Goal: Task Accomplishment & Management: Manage account settings

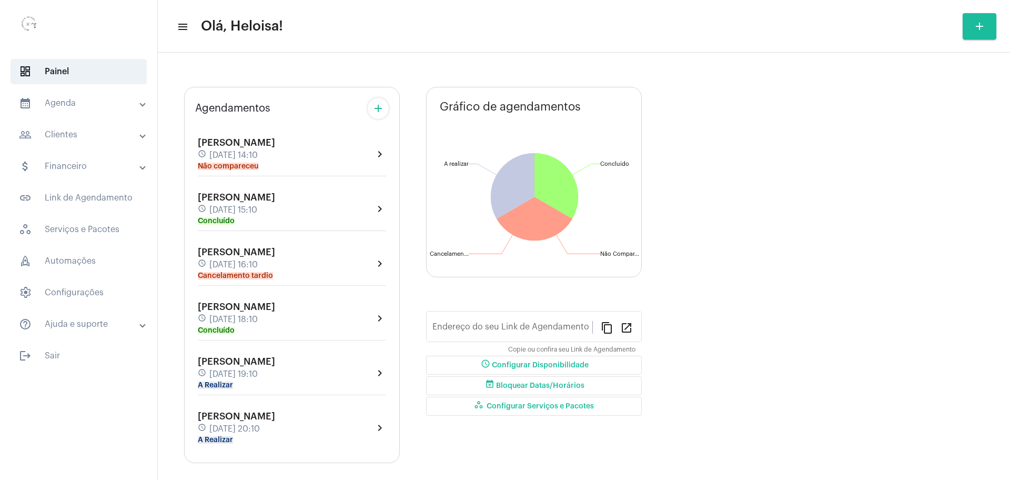
type input "[URL][DOMAIN_NAME]"
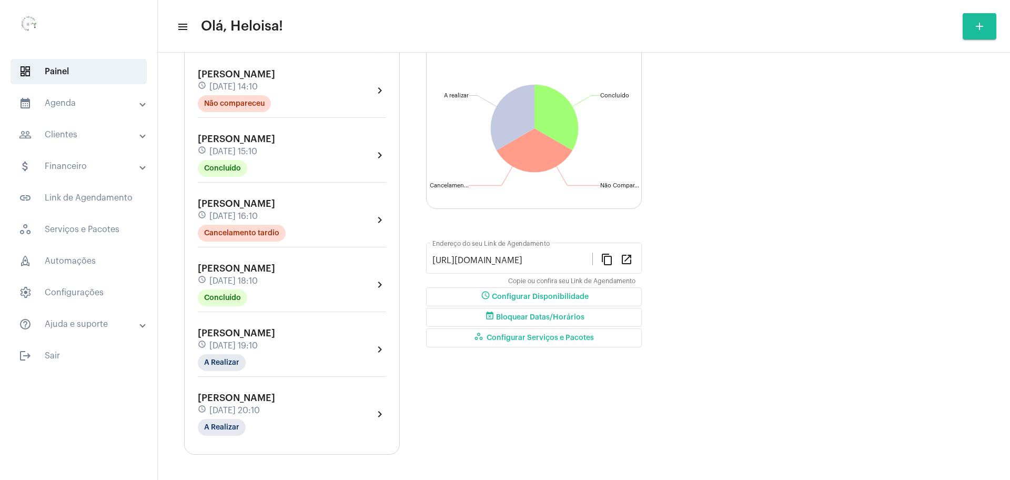
scroll to position [101, 0]
click at [216, 421] on mat-chip "A Realizar" at bounding box center [222, 426] width 48 height 17
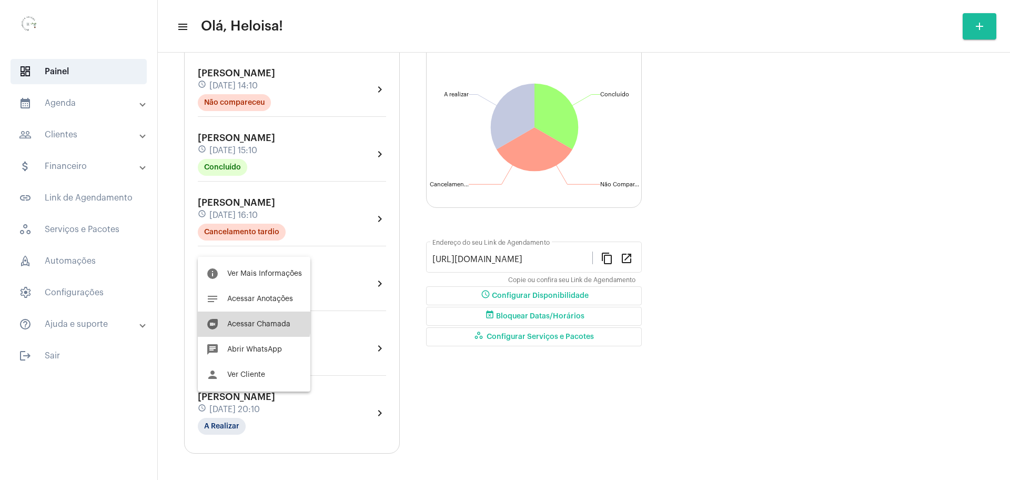
click at [249, 319] on button "duo [PERSON_NAME]" at bounding box center [254, 324] width 113 height 25
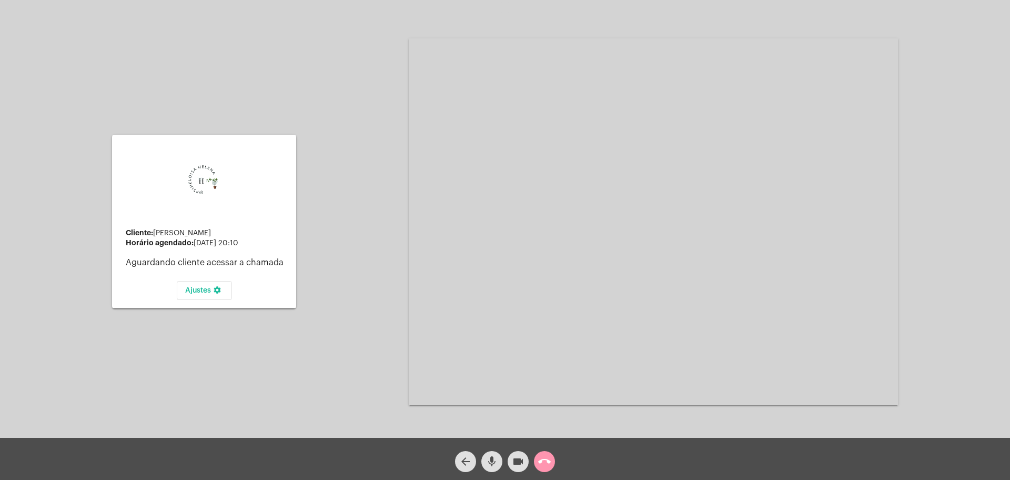
click at [380, 317] on div "Cliente: [PERSON_NAME] agendado: [DATE] 20:10 Aguardando cliente acessar a cham…" at bounding box center [505, 221] width 1008 height 438
click at [523, 462] on mat-icon "videocam" at bounding box center [518, 461] width 13 height 13
click at [523, 462] on mat-icon "videocam_off" at bounding box center [518, 461] width 13 height 13
click at [497, 459] on mat-icon "mic" at bounding box center [492, 461] width 13 height 13
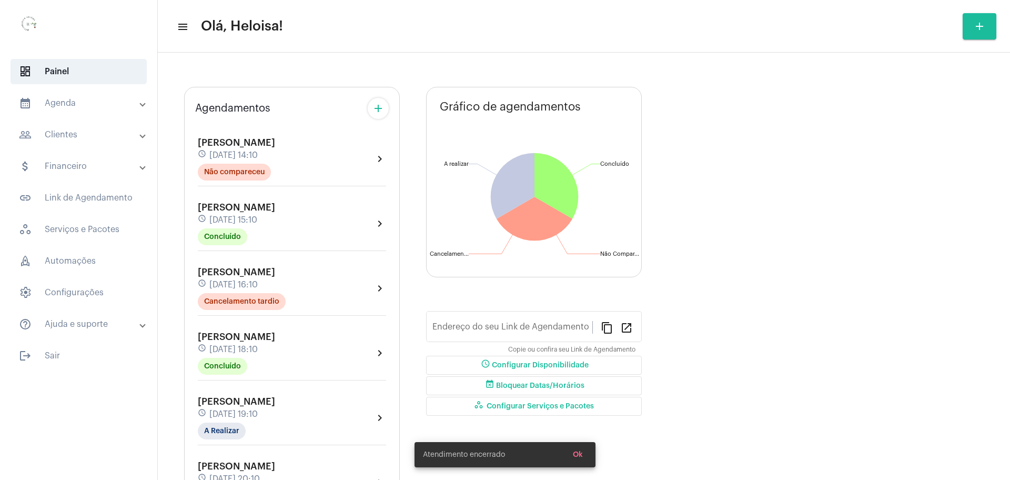
type input "[URL][DOMAIN_NAME]"
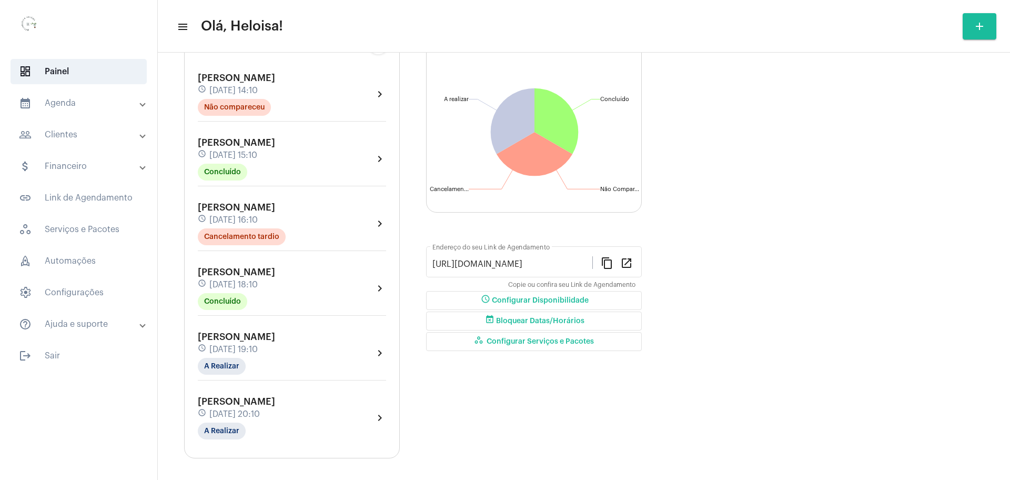
scroll to position [101, 0]
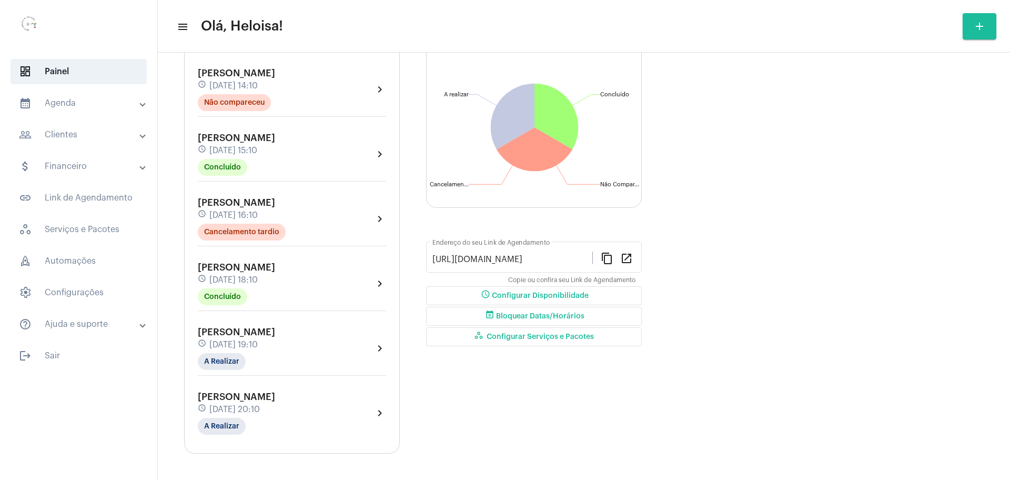
click at [256, 405] on span "[DATE] 20:10" at bounding box center [234, 409] width 51 height 9
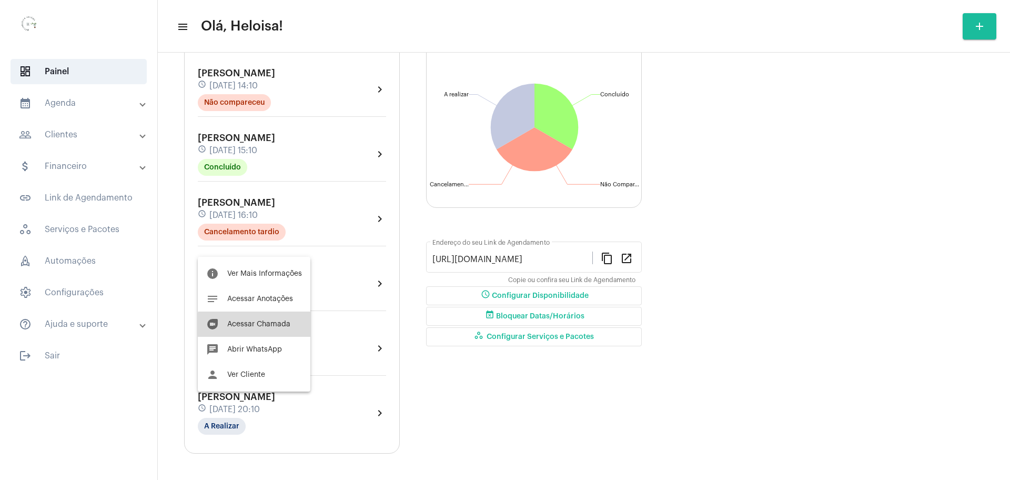
click at [269, 328] on button "duo [PERSON_NAME]" at bounding box center [254, 324] width 113 height 25
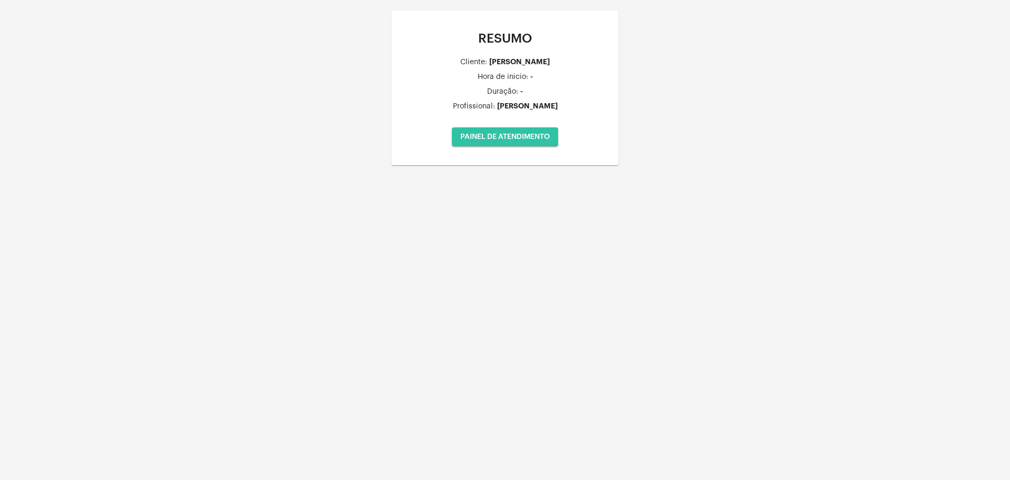
click at [504, 134] on span "PAINEL DE ATENDIMENTO" at bounding box center [504, 136] width 89 height 7
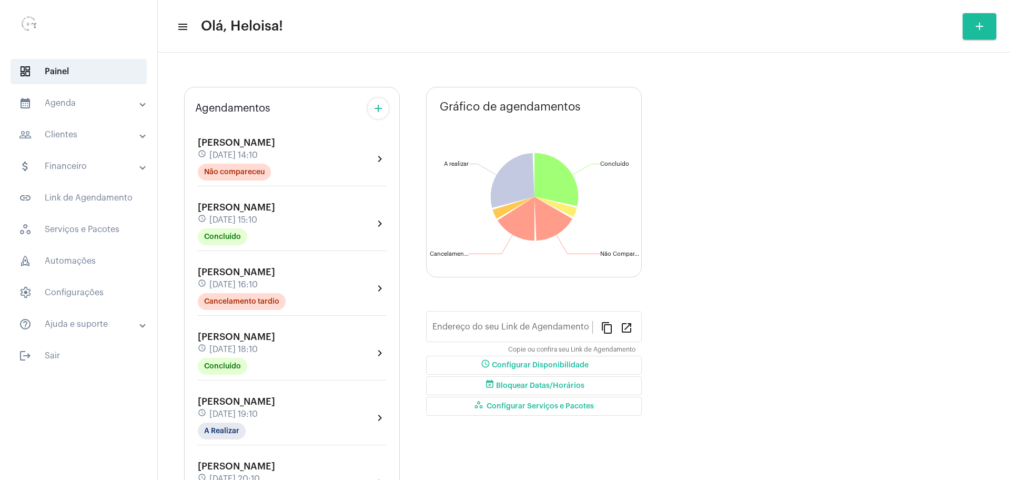
type input "[URL][DOMAIN_NAME]"
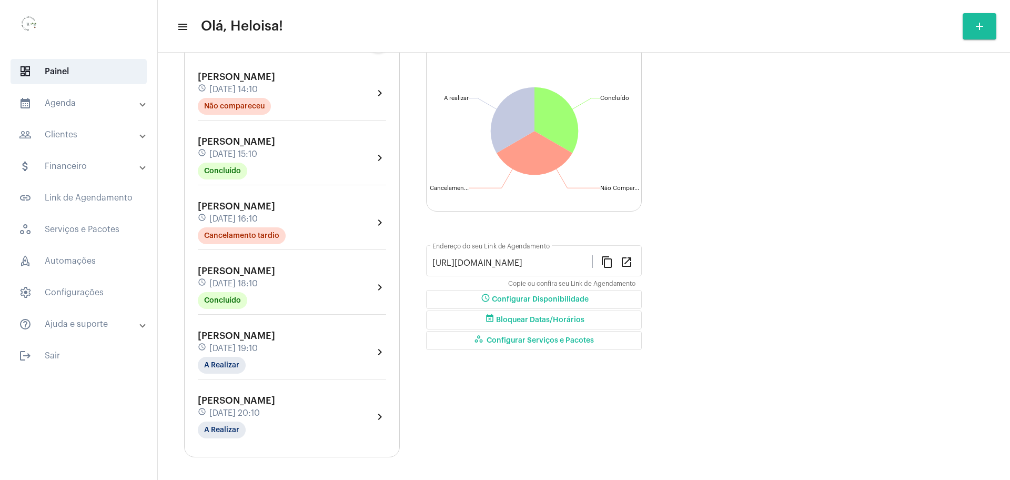
scroll to position [101, 0]
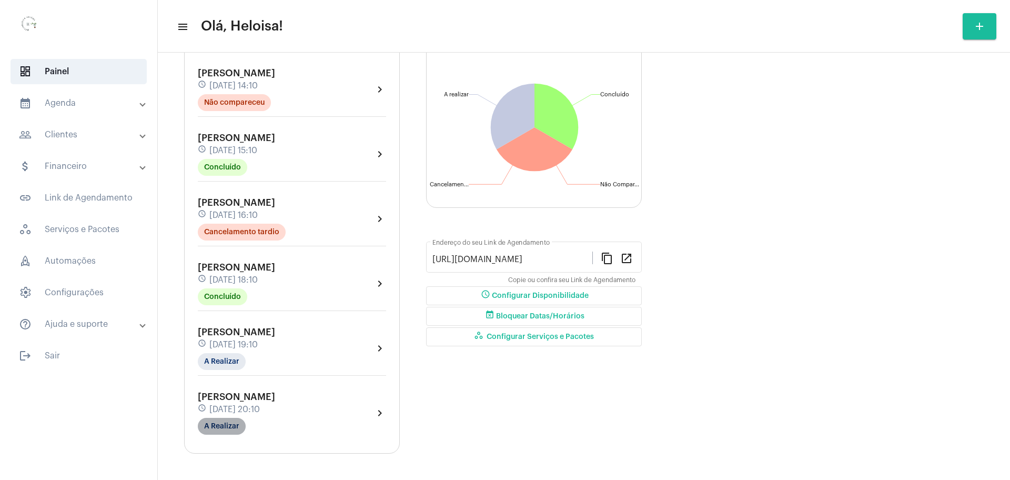
click at [217, 420] on mat-chip "A Realizar" at bounding box center [222, 426] width 48 height 17
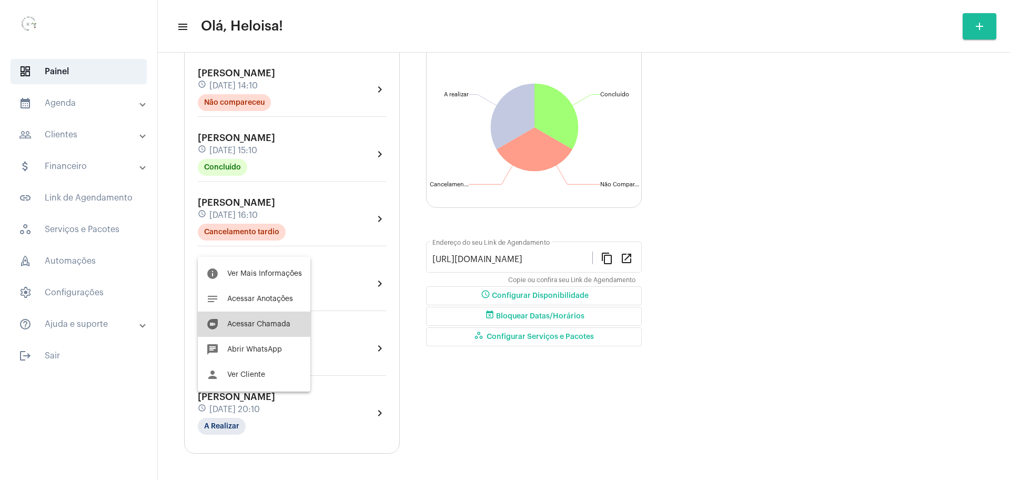
click at [256, 330] on button "duo [PERSON_NAME]" at bounding box center [254, 324] width 113 height 25
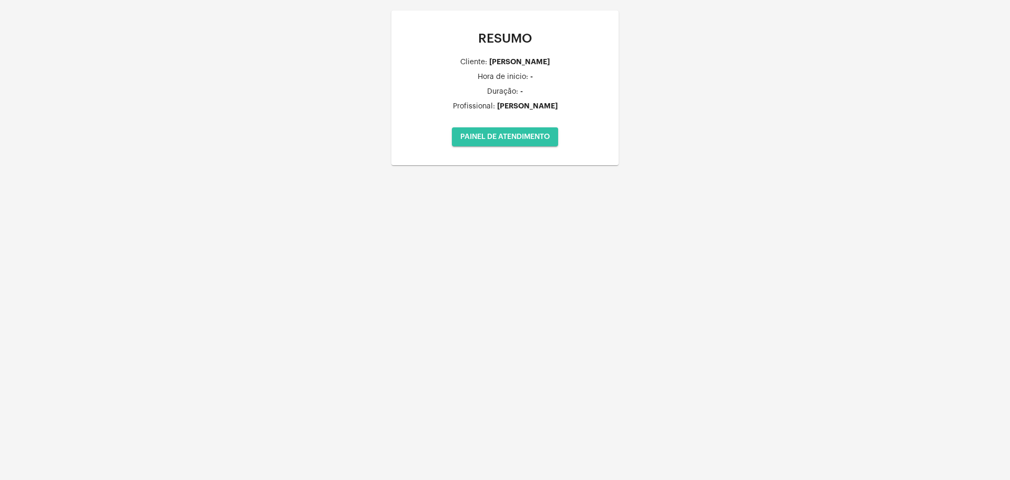
click at [505, 134] on span "PAINEL DE ATENDIMENTO" at bounding box center [504, 136] width 89 height 7
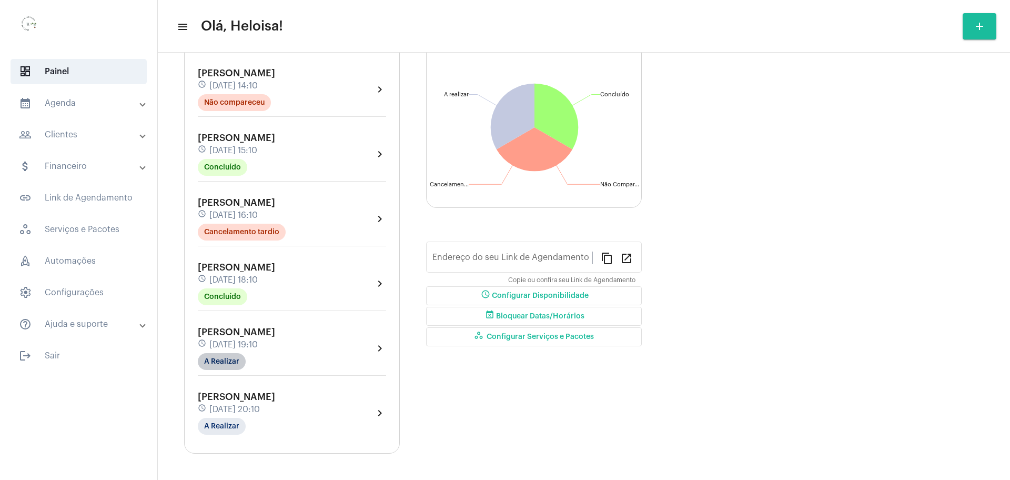
type input "[URL][DOMAIN_NAME]"
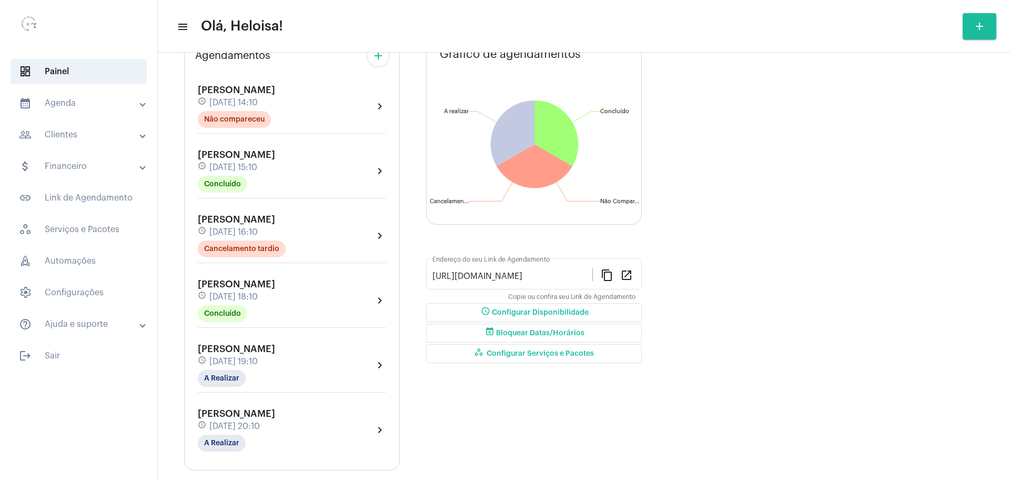
scroll to position [101, 0]
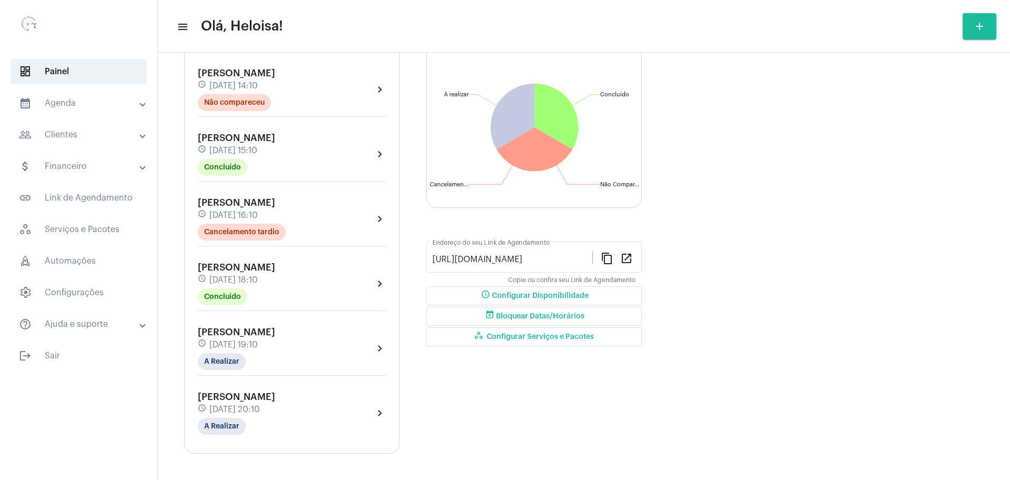
click at [240, 404] on div "schedule [DATE] 20:10" at bounding box center [236, 410] width 77 height 12
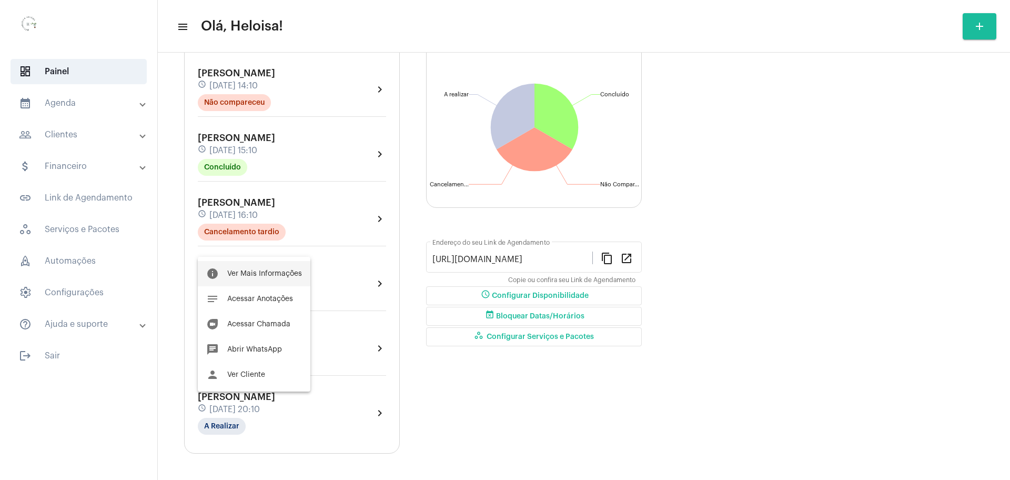
click at [257, 270] on span "Ver Mais Informações" at bounding box center [264, 273] width 75 height 7
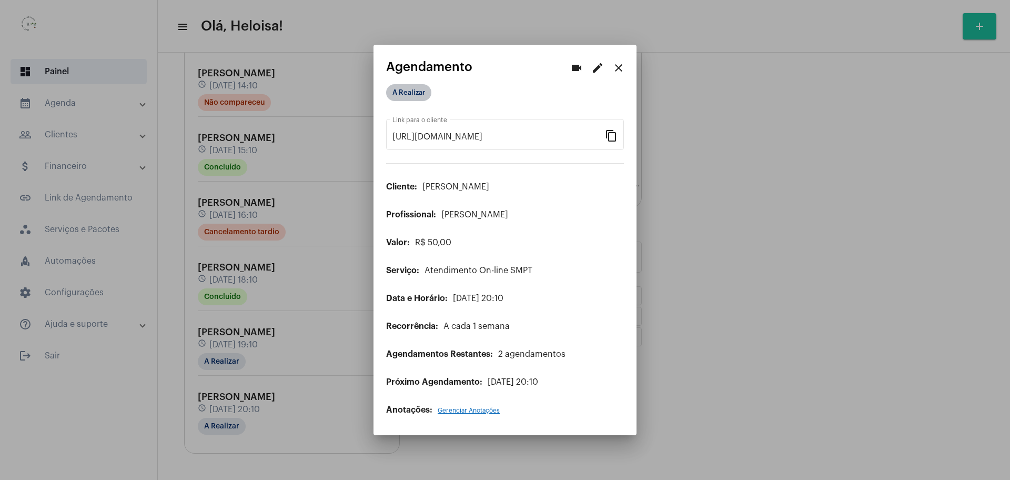
click at [416, 95] on mat-chip "A Realizar" at bounding box center [408, 92] width 45 height 17
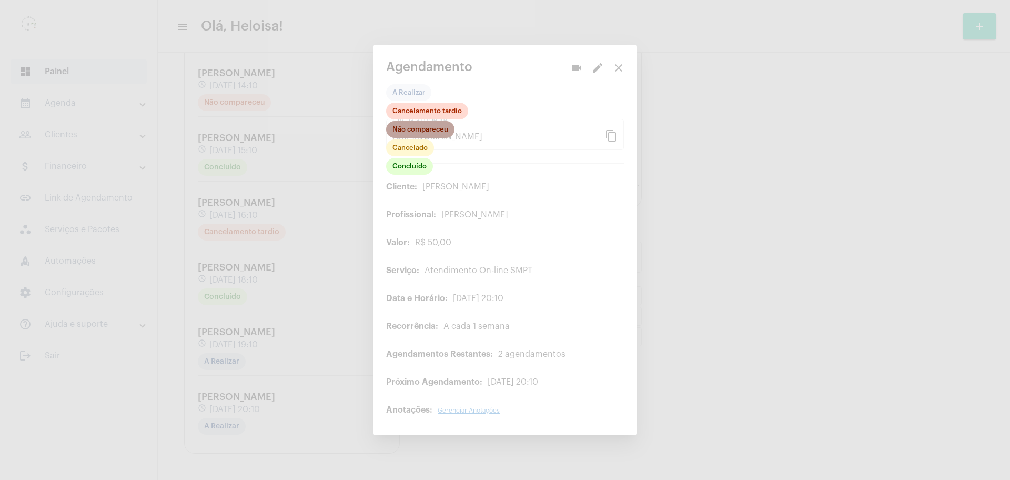
click at [415, 128] on mat-chip "Não compareceu" at bounding box center [420, 129] width 68 height 17
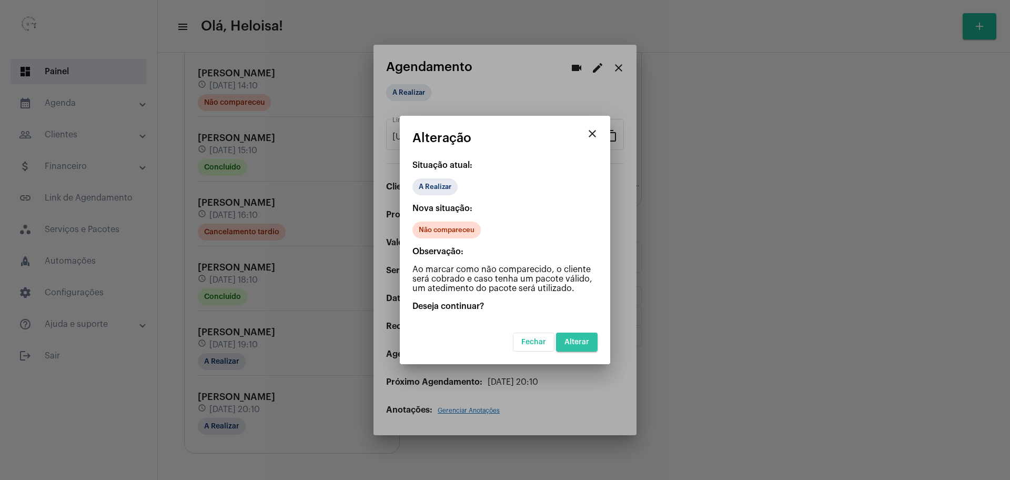
click at [579, 343] on span "Alterar" at bounding box center [577, 341] width 25 height 7
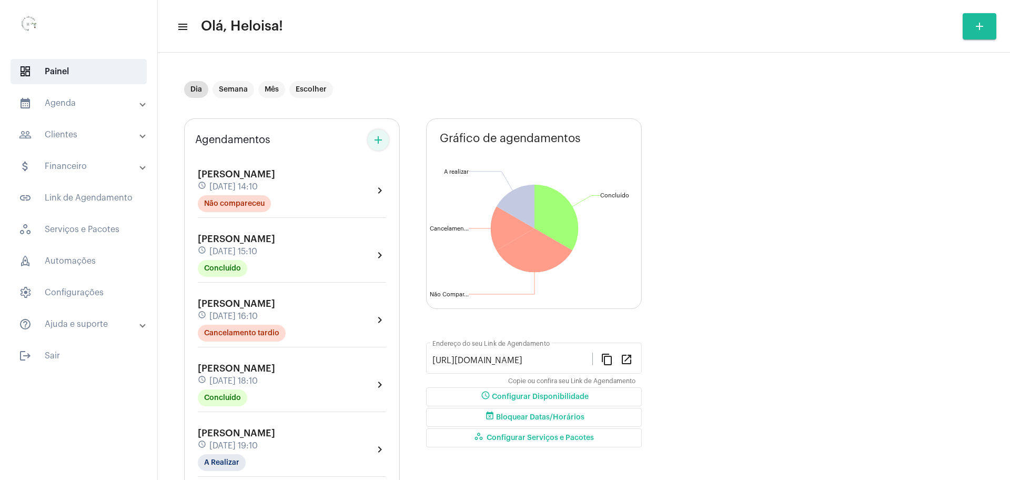
click at [380, 146] on mat-icon "add" at bounding box center [378, 140] width 13 height 13
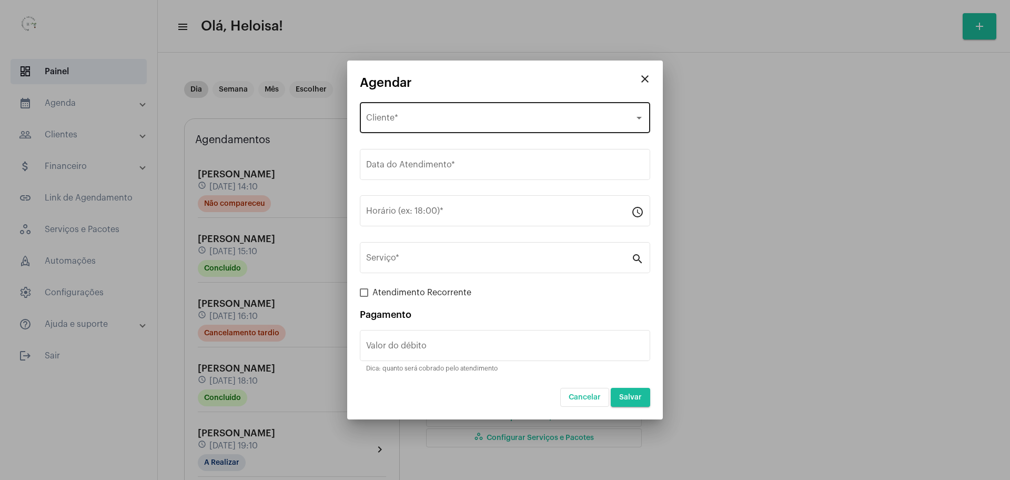
click at [446, 112] on div "Selecione o Cliente Cliente *" at bounding box center [505, 116] width 278 height 33
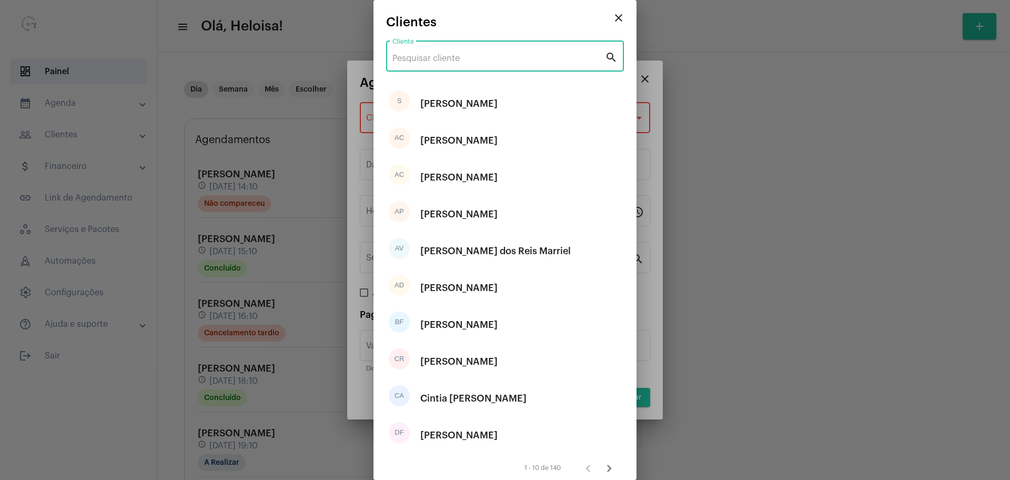
click at [441, 59] on input "Cliente" at bounding box center [499, 58] width 213 height 9
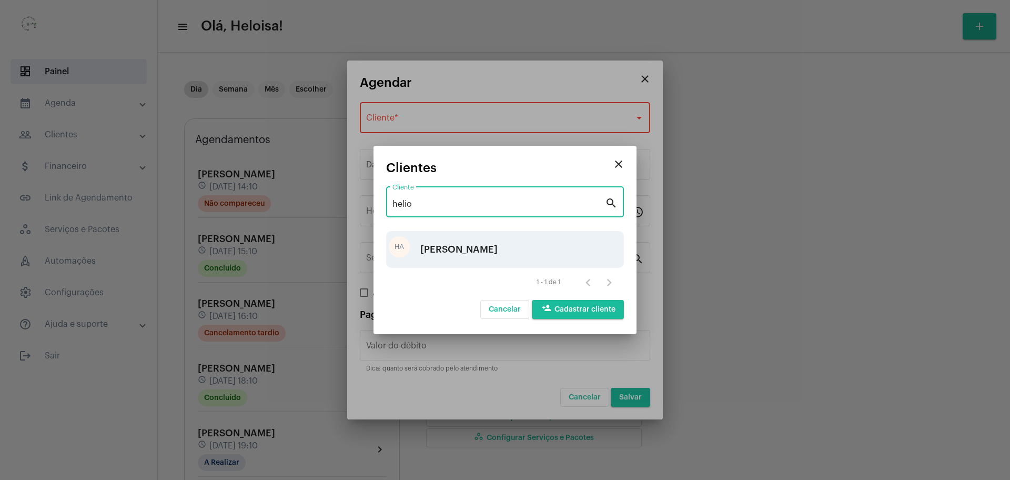
type input "helio"
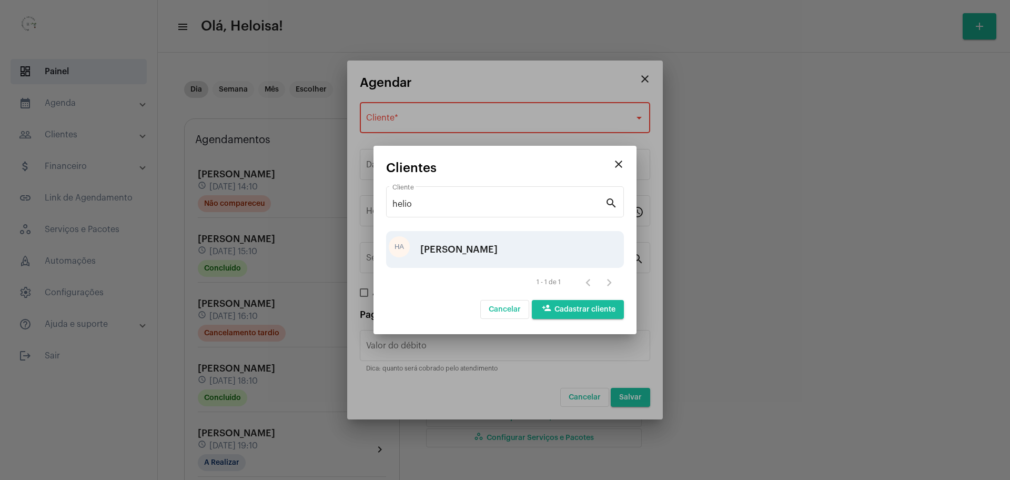
click at [461, 253] on div "[PERSON_NAME]" at bounding box center [458, 250] width 77 height 32
type input "R$"
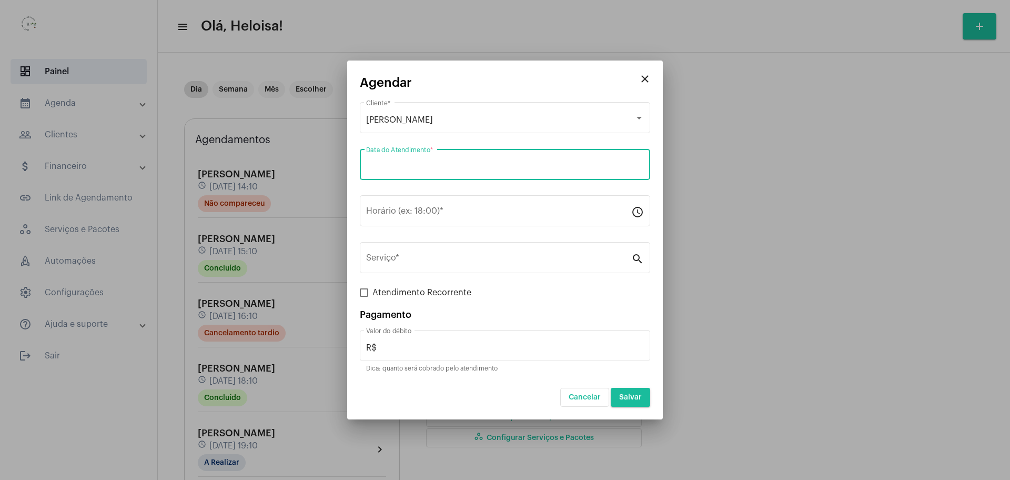
click at [436, 165] on input "Data do Atendimento *" at bounding box center [505, 166] width 278 height 9
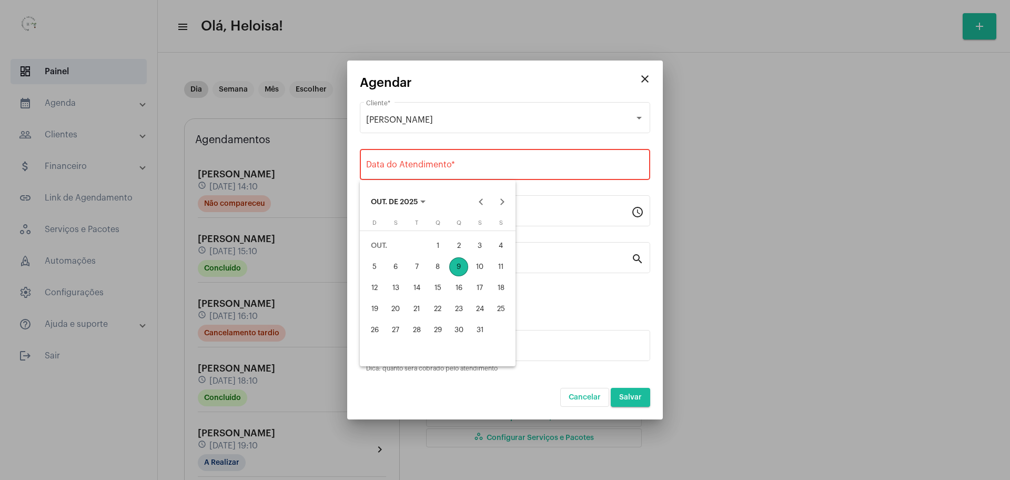
click at [460, 262] on div "9" at bounding box center [458, 266] width 19 height 19
type input "[DATE]"
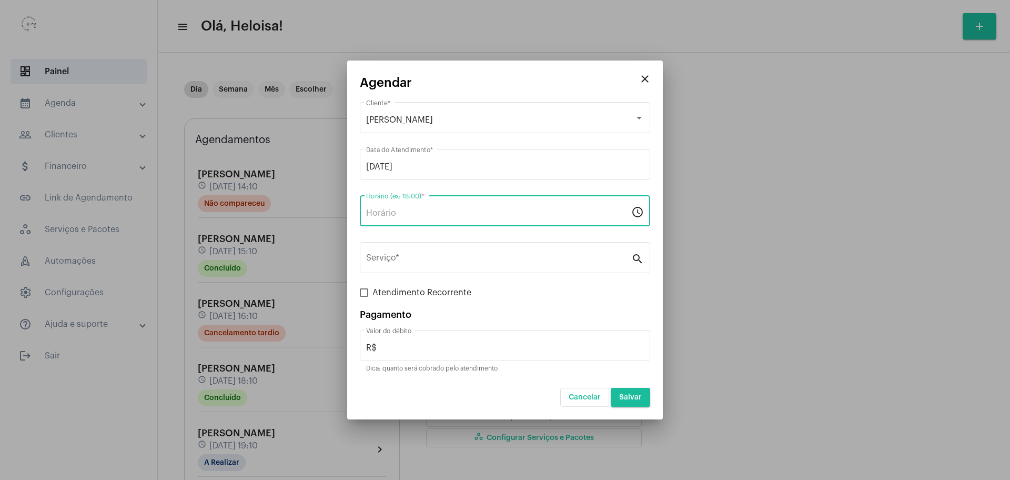
click at [404, 208] on input "Horário (ex: 18:00) *" at bounding box center [498, 212] width 265 height 9
type input "20:30"
click at [510, 252] on div "Serviço *" at bounding box center [498, 256] width 265 height 33
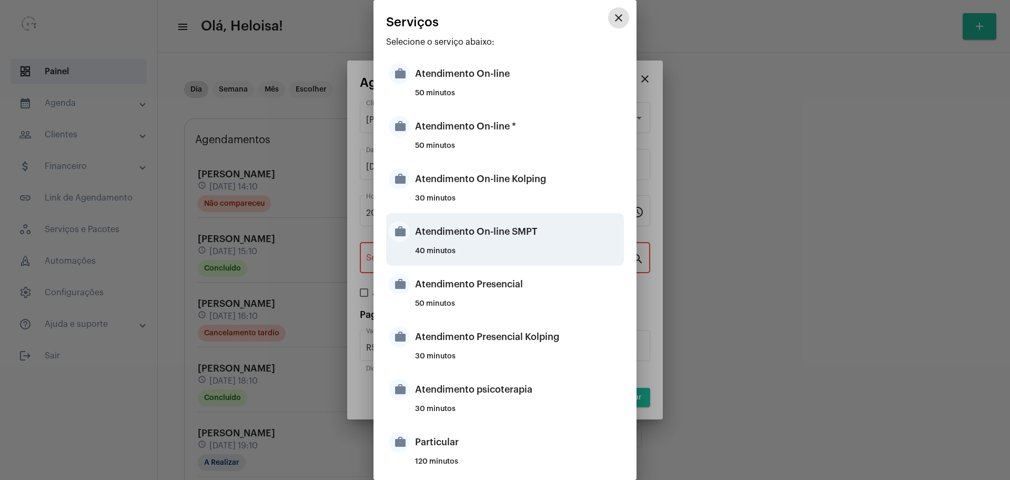
click at [465, 235] on div "Atendimento On-line SMPT" at bounding box center [518, 232] width 206 height 32
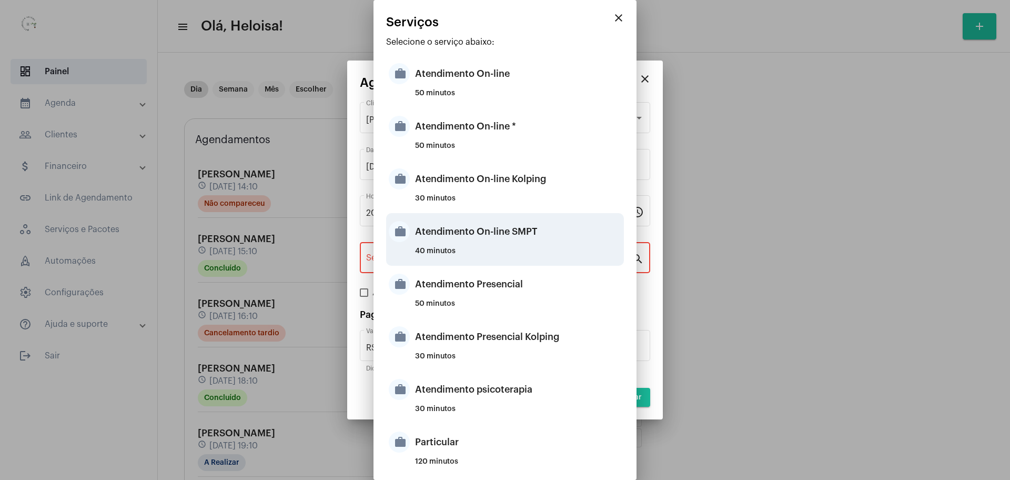
type input "Atendimento On-line SMPT"
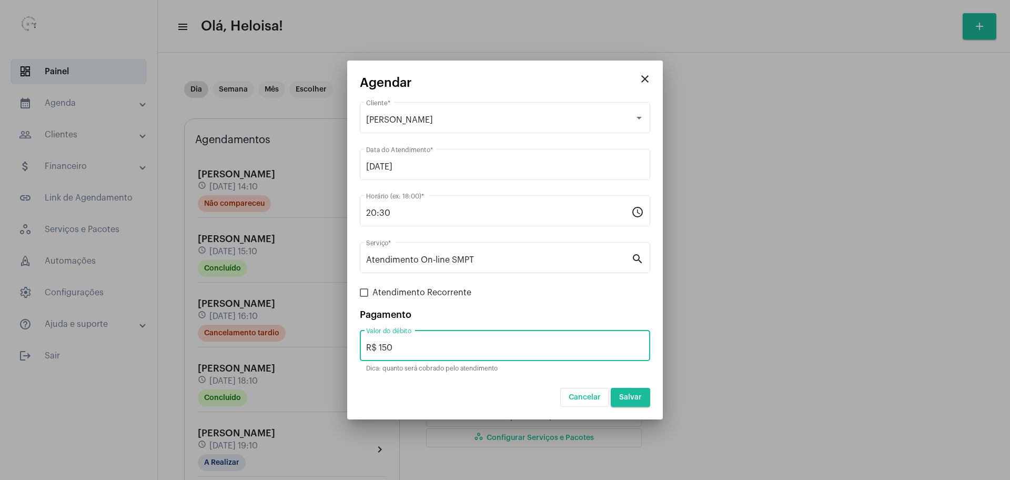
drag, startPoint x: 400, startPoint y: 346, endPoint x: 374, endPoint y: 347, distance: 26.3
click at [377, 348] on input "R$ 150" at bounding box center [505, 347] width 278 height 9
type input "R$ 50"
click at [634, 397] on span "Salvar" at bounding box center [630, 397] width 23 height 7
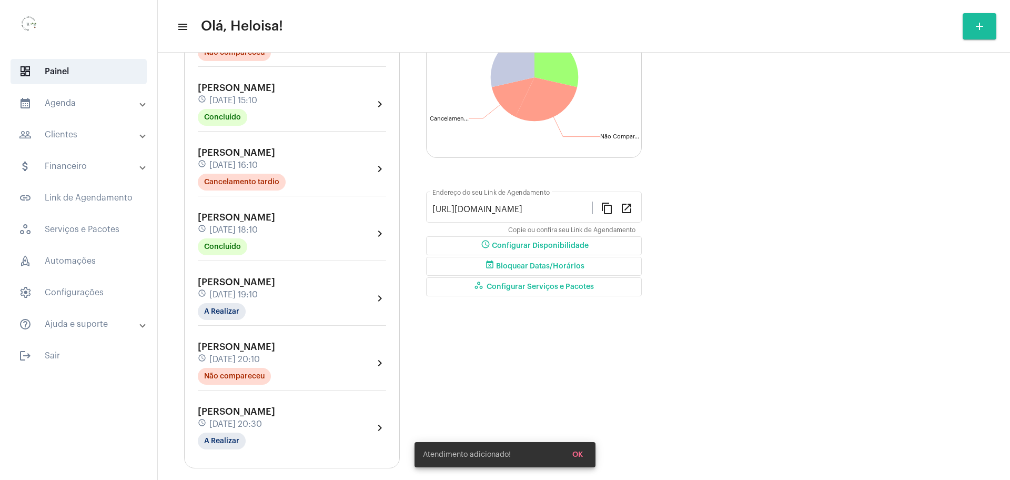
scroll to position [166, 0]
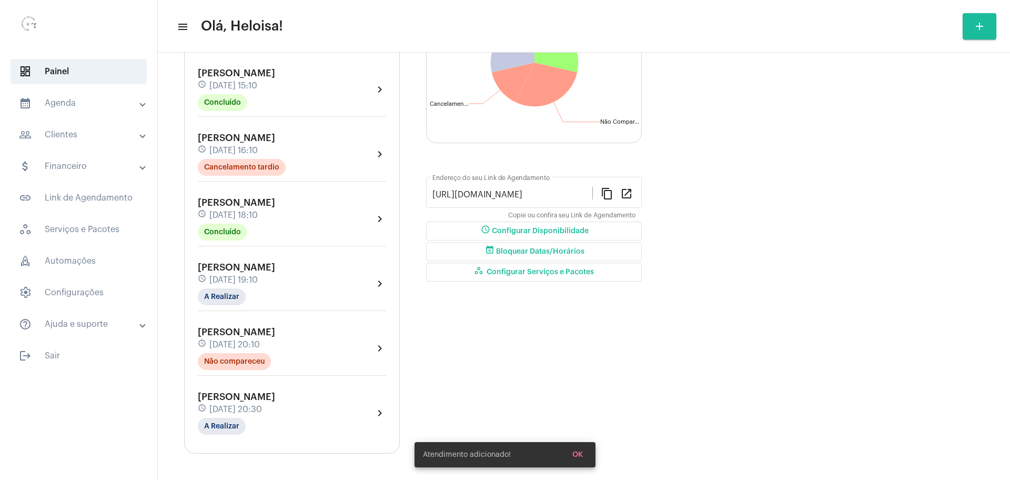
click at [239, 399] on span "[PERSON_NAME]" at bounding box center [236, 396] width 77 height 9
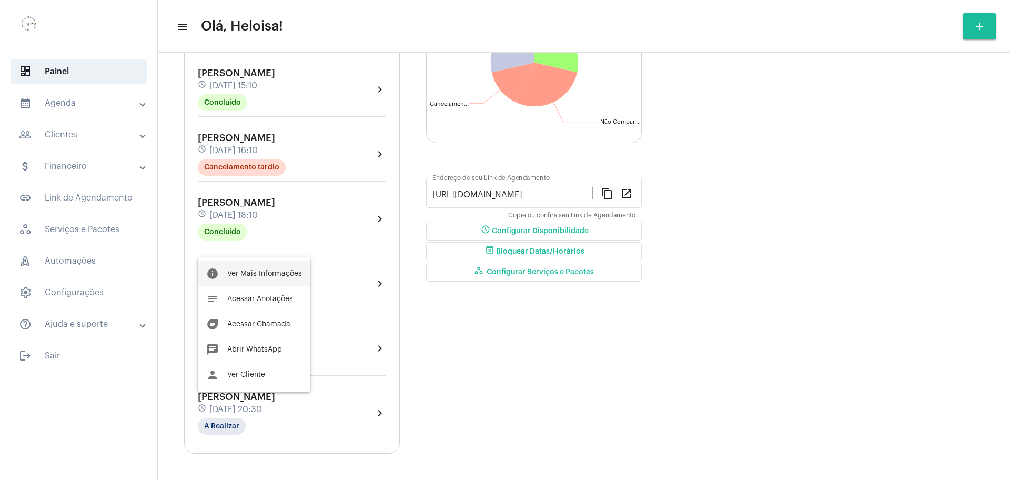
click at [255, 273] on span "Ver Mais Informações" at bounding box center [264, 273] width 75 height 7
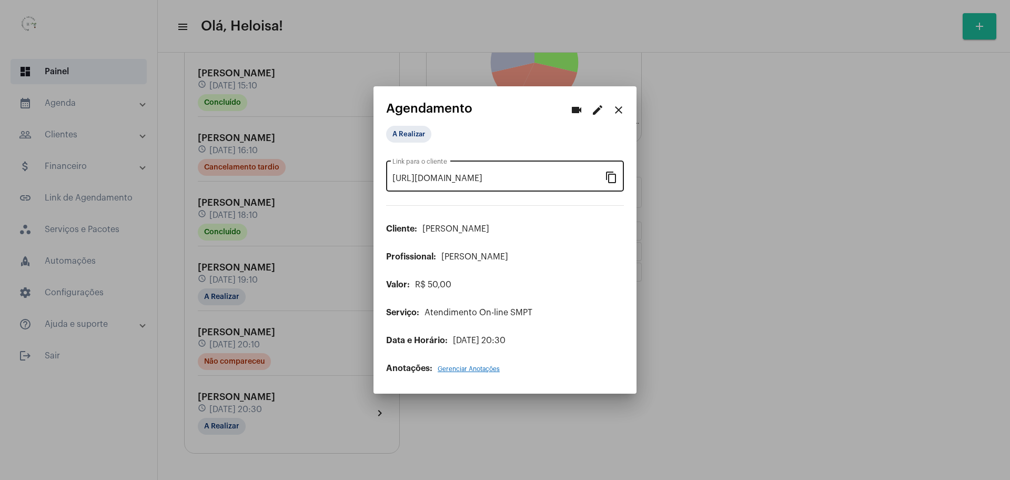
click at [616, 179] on mat-icon "content_copy" at bounding box center [611, 177] width 13 height 13
click at [573, 112] on mat-icon "videocam" at bounding box center [576, 110] width 13 height 13
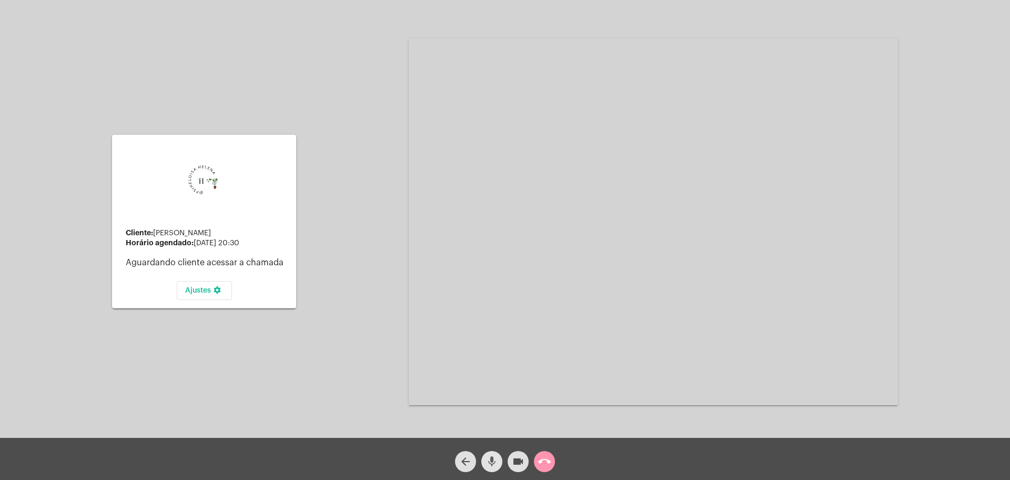
click at [490, 453] on span "mic" at bounding box center [492, 461] width 13 height 21
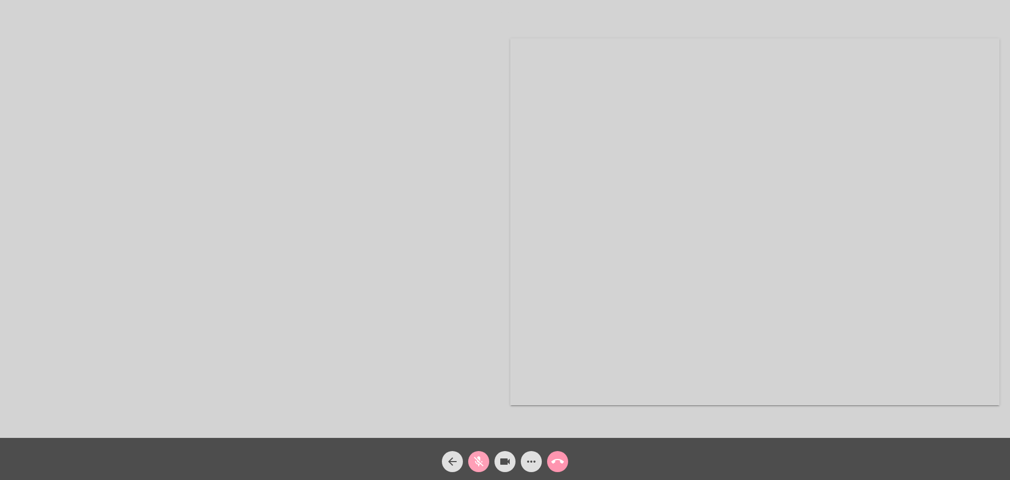
click at [473, 462] on mat-icon "mic_off" at bounding box center [479, 461] width 13 height 13
click at [477, 460] on mat-icon "mic" at bounding box center [479, 461] width 13 height 13
